Goal: Task Accomplishment & Management: Manage account settings

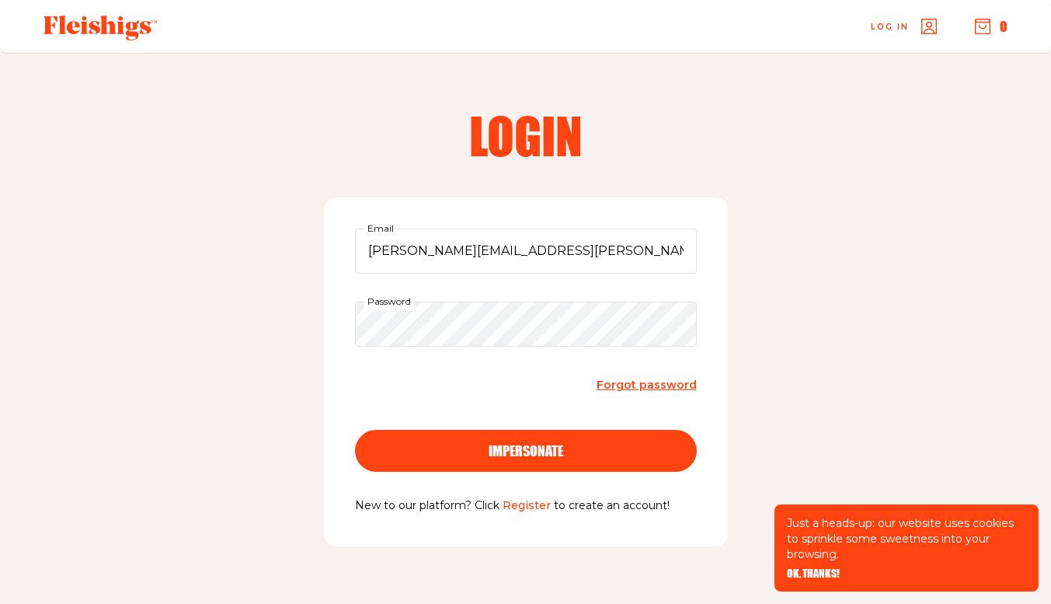
click at [514, 444] on span "impersonate" at bounding box center [526, 437] width 75 height 14
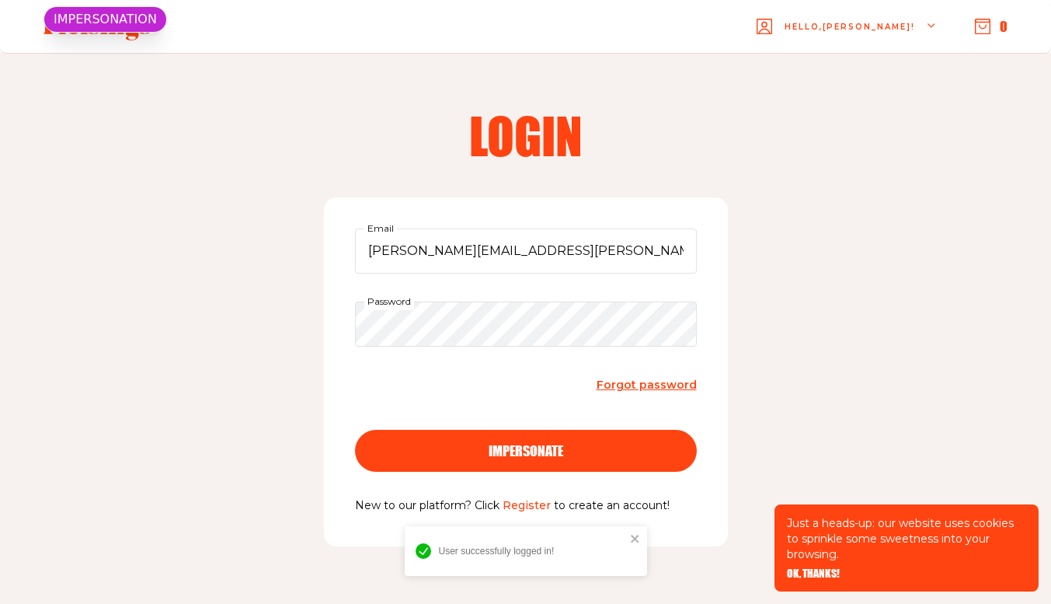
click at [820, 568] on span "OK, THANKS!" at bounding box center [813, 562] width 53 height 11
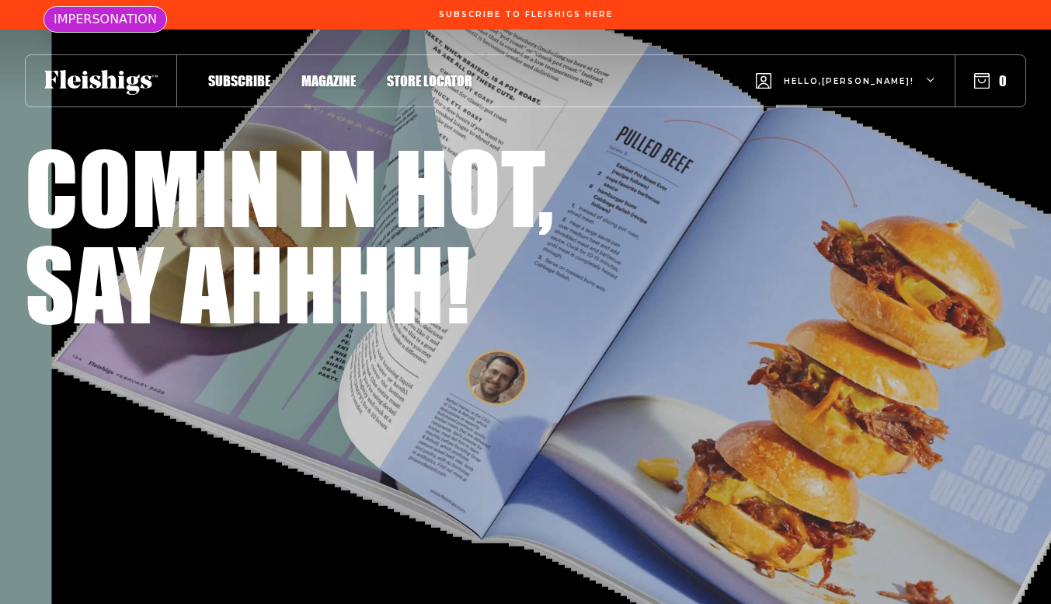
click at [870, 75] on div "Hello, [PERSON_NAME] !" at bounding box center [846, 81] width 180 height 61
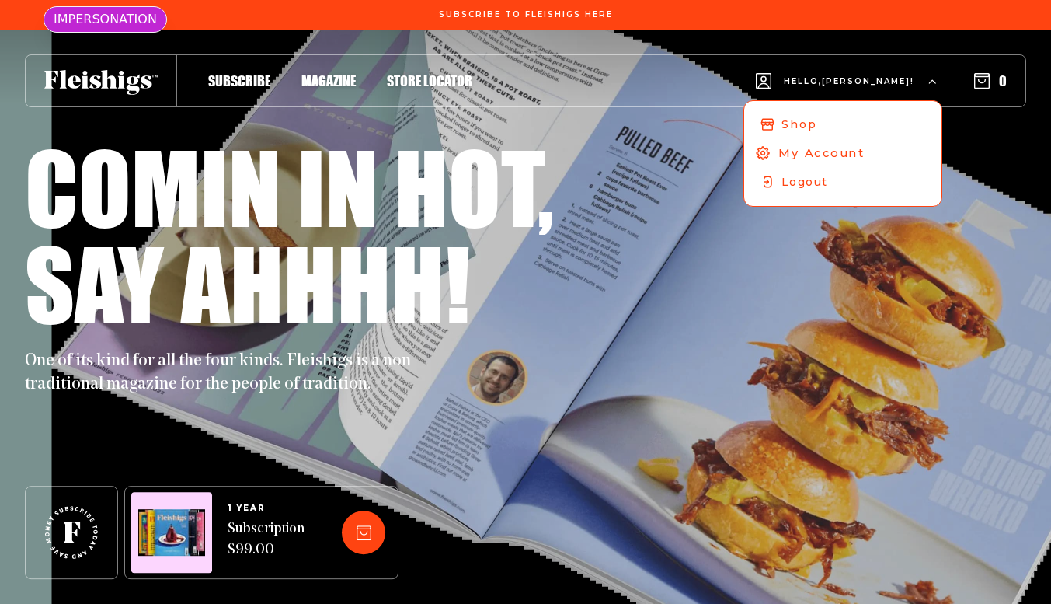
click at [855, 152] on span "My Account" at bounding box center [822, 153] width 86 height 17
